Goal: Task Accomplishment & Management: Manage account settings

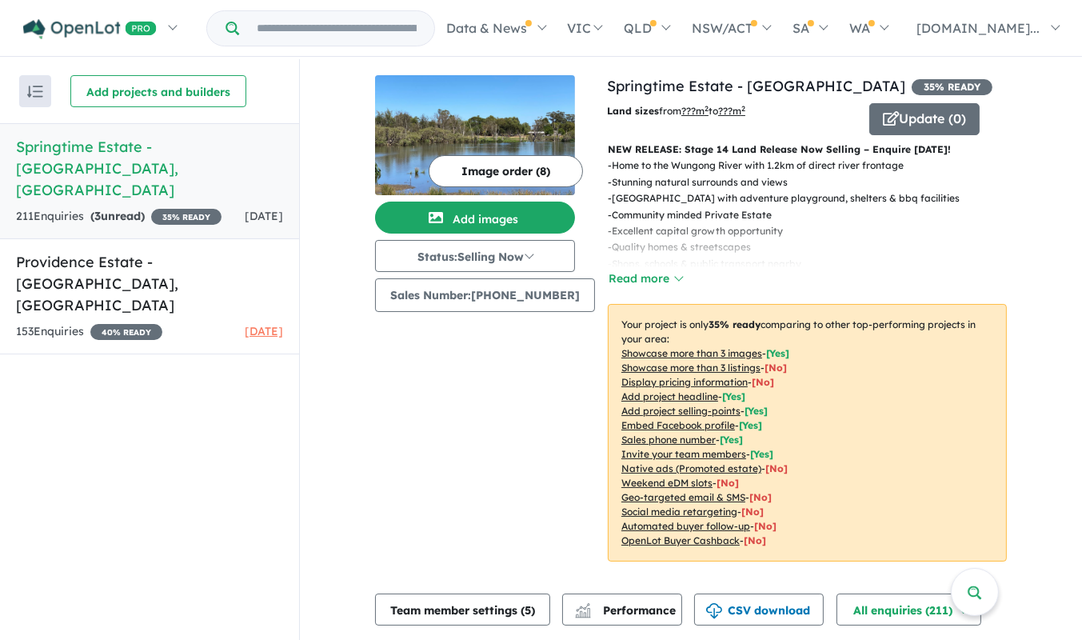
scroll to position [510, 0]
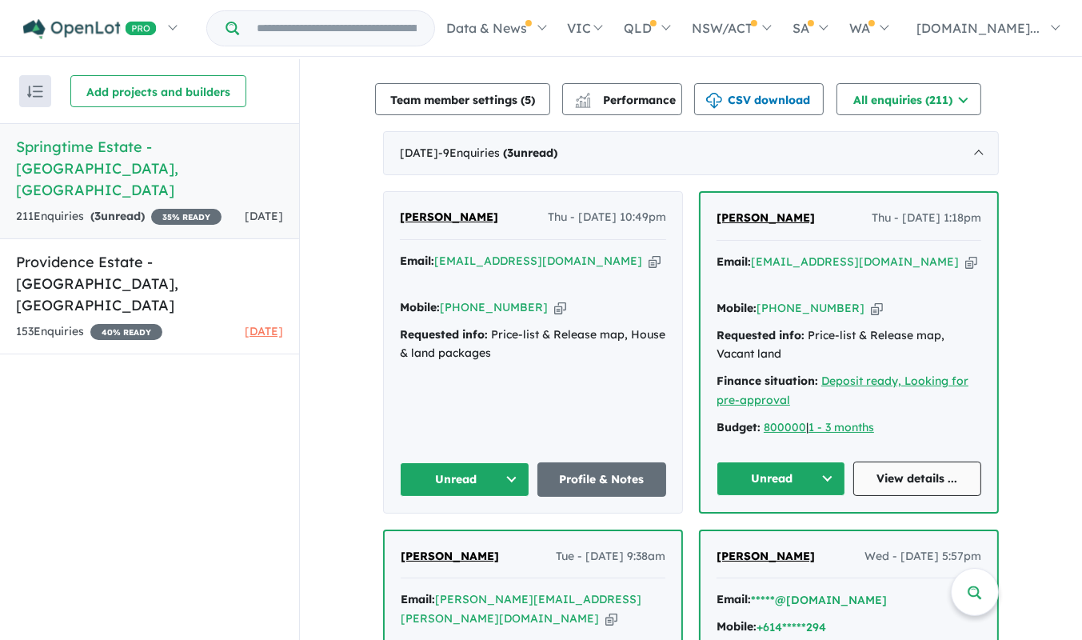
click at [912, 462] on link "View details ..." at bounding box center [918, 479] width 129 height 34
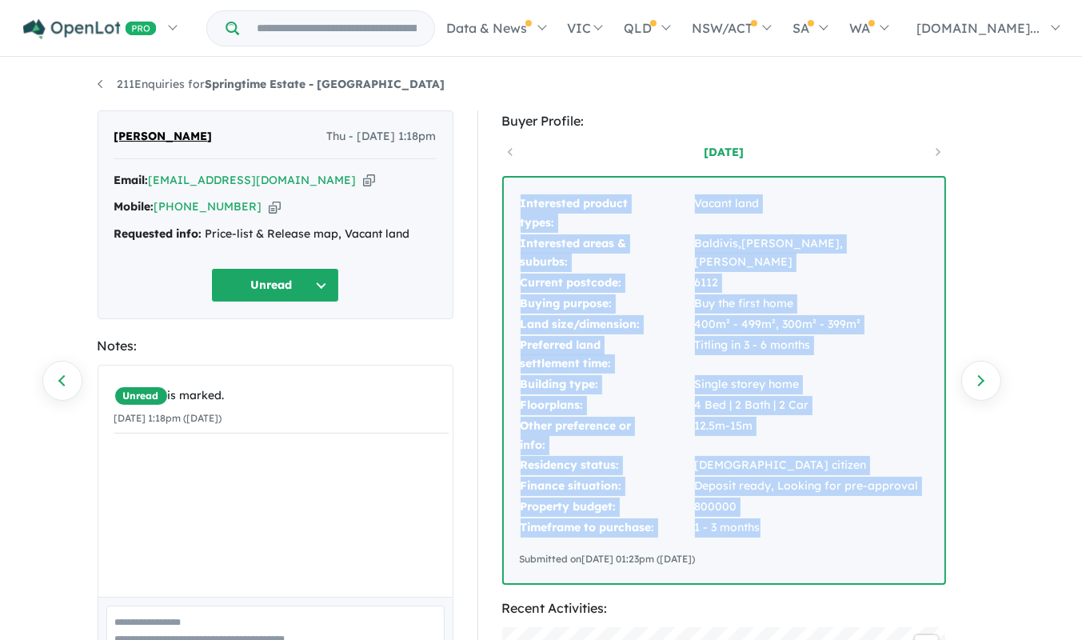
drag, startPoint x: 752, startPoint y: 506, endPoint x: 498, endPoint y: 190, distance: 405.2
click at [498, 190] on div "Buyer Profile: 2 days ago Interested product types: Vacant land Interested area…" at bounding box center [732, 628] width 508 height 1037
copy tbody "Interested product types: Vacant land Interested areas & suburbs: Baldivis,Hilb…"
